Goal: Task Accomplishment & Management: Use online tool/utility

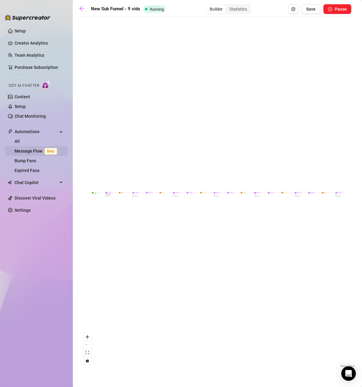
click at [38, 151] on link "Message Flow Beta" at bounding box center [37, 151] width 45 height 5
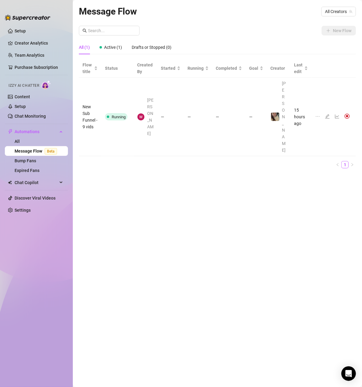
click at [324, 113] on div at bounding box center [333, 116] width 37 height 7
click at [325, 114] on icon "edit" at bounding box center [327, 116] width 5 height 5
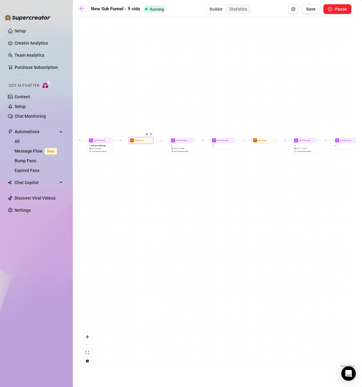
click at [143, 141] on div at bounding box center [147, 136] width 11 height 13
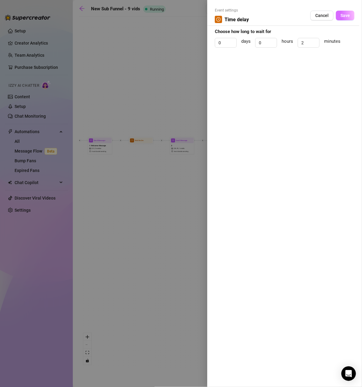
click at [347, 19] on button "Save" at bounding box center [345, 16] width 18 height 10
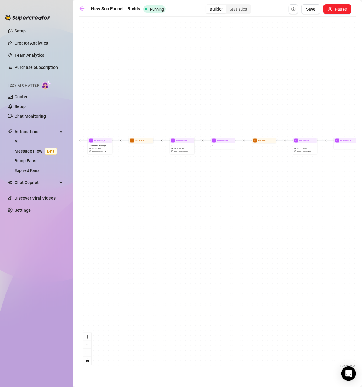
drag, startPoint x: 242, startPoint y: 244, endPoint x: 215, endPoint y: 246, distance: 26.7
drag, startPoint x: 215, startPoint y: 246, endPoint x: 237, endPoint y: 215, distance: 37.9
click at [161, 140] on icon "plus" at bounding box center [161, 141] width 2 height 2
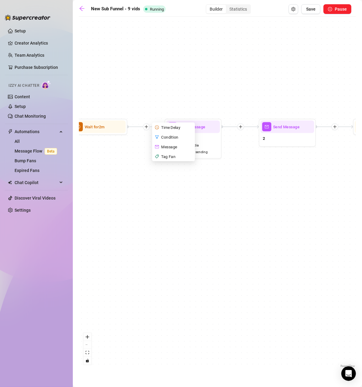
click at [170, 137] on div "Condition" at bounding box center [174, 137] width 42 height 10
click at [174, 135] on div "Condition" at bounding box center [174, 137] width 42 height 10
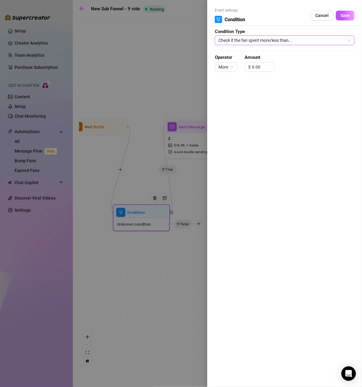
click at [271, 40] on span "Check if the fan spent more/less than..." at bounding box center [284, 40] width 132 height 9
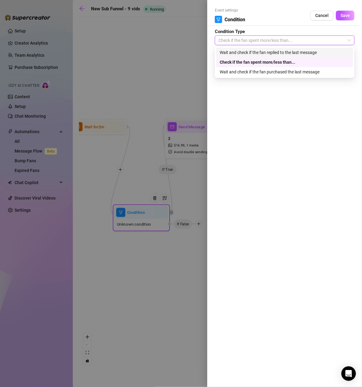
click at [274, 51] on div "Wait and check if the fan replied to the last message" at bounding box center [285, 52] width 130 height 7
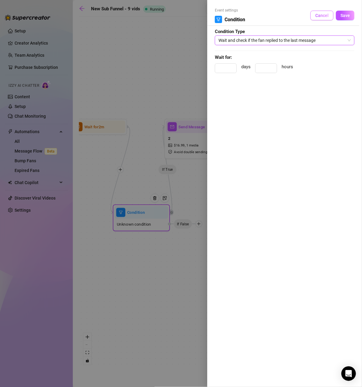
click at [322, 13] on span "Cancel" at bounding box center [321, 15] width 13 height 5
